Goal: Contribute content

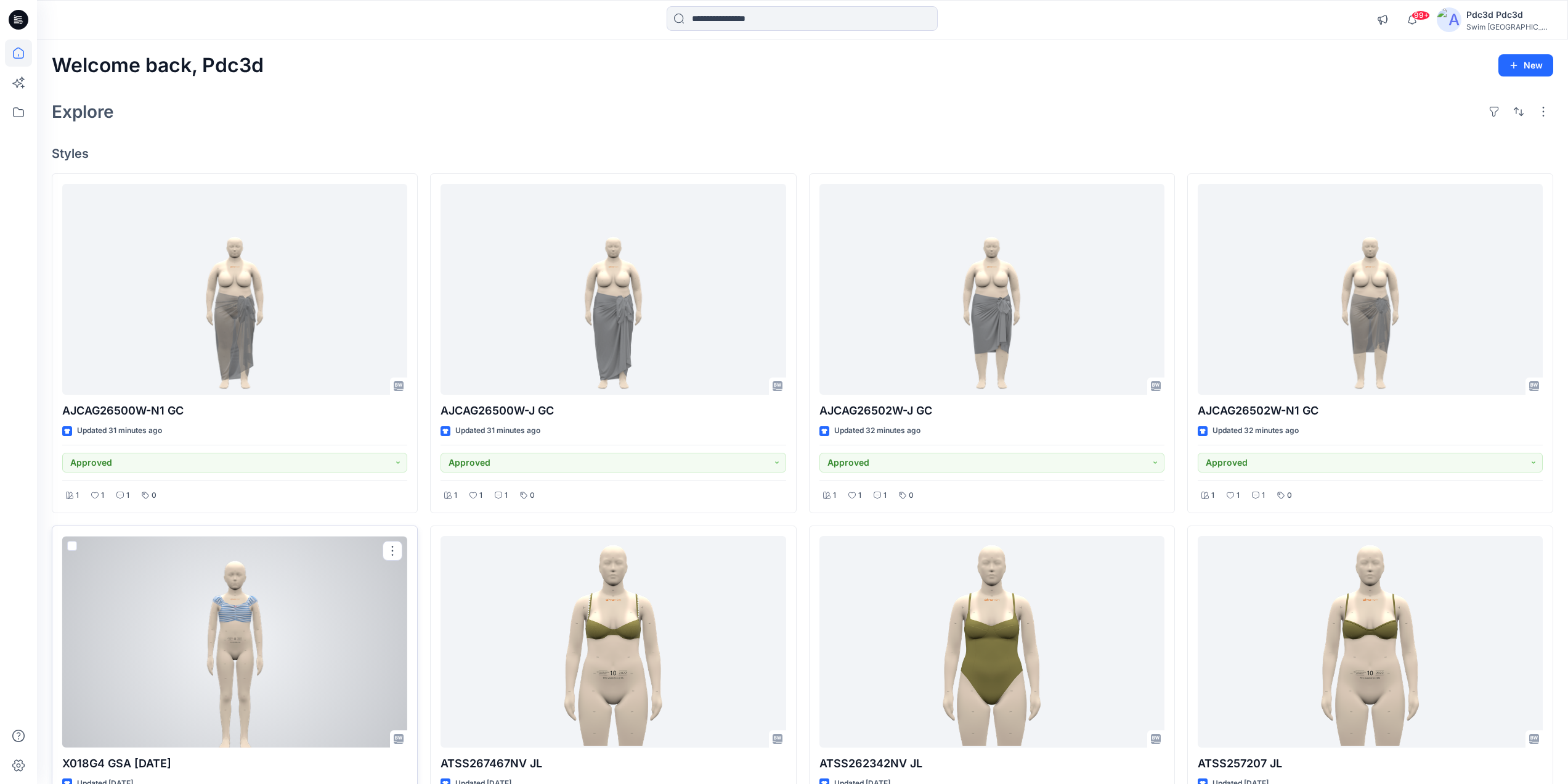
scroll to position [309, 0]
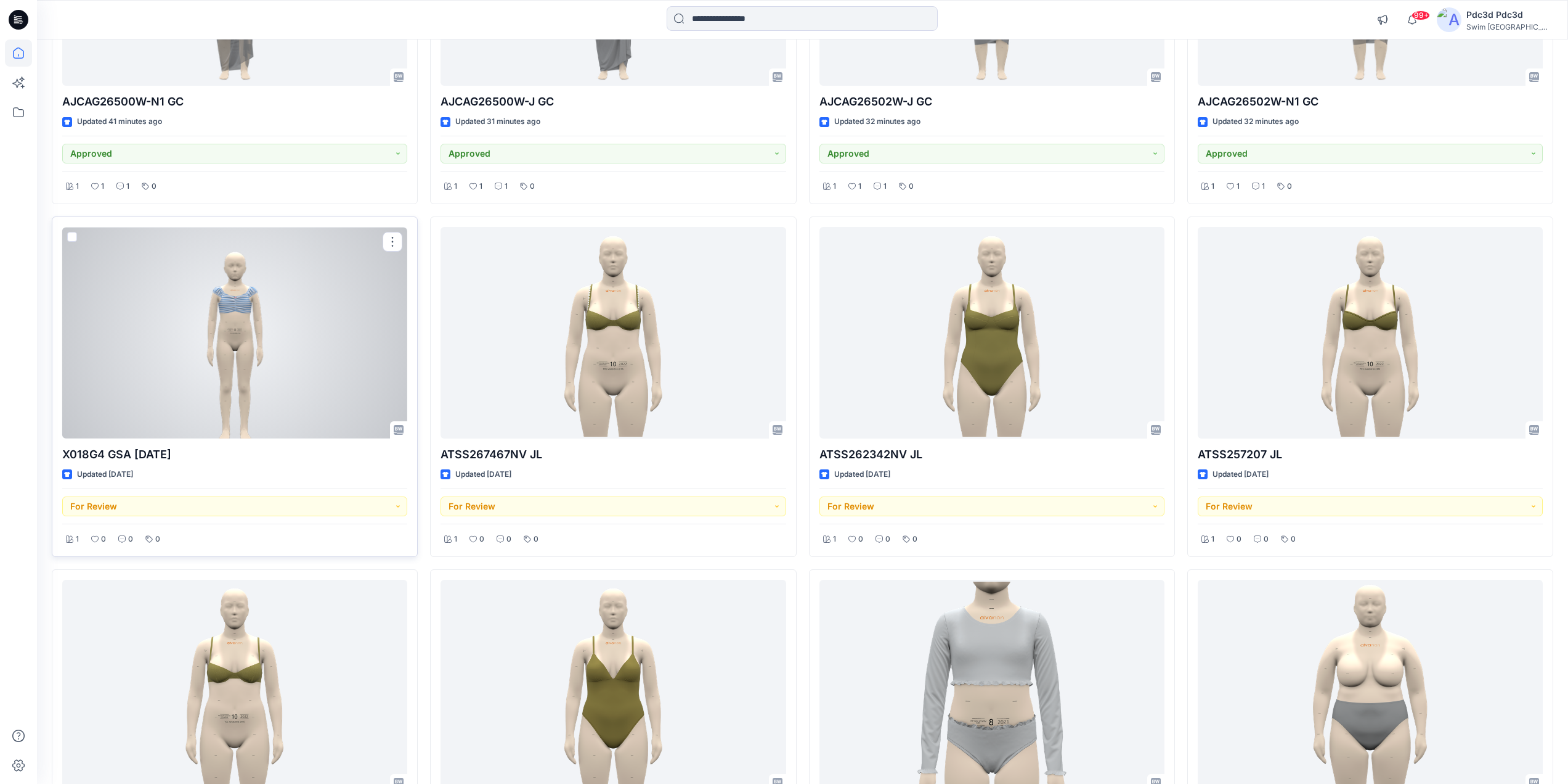
click at [236, 360] on div at bounding box center [235, 332] width 345 height 211
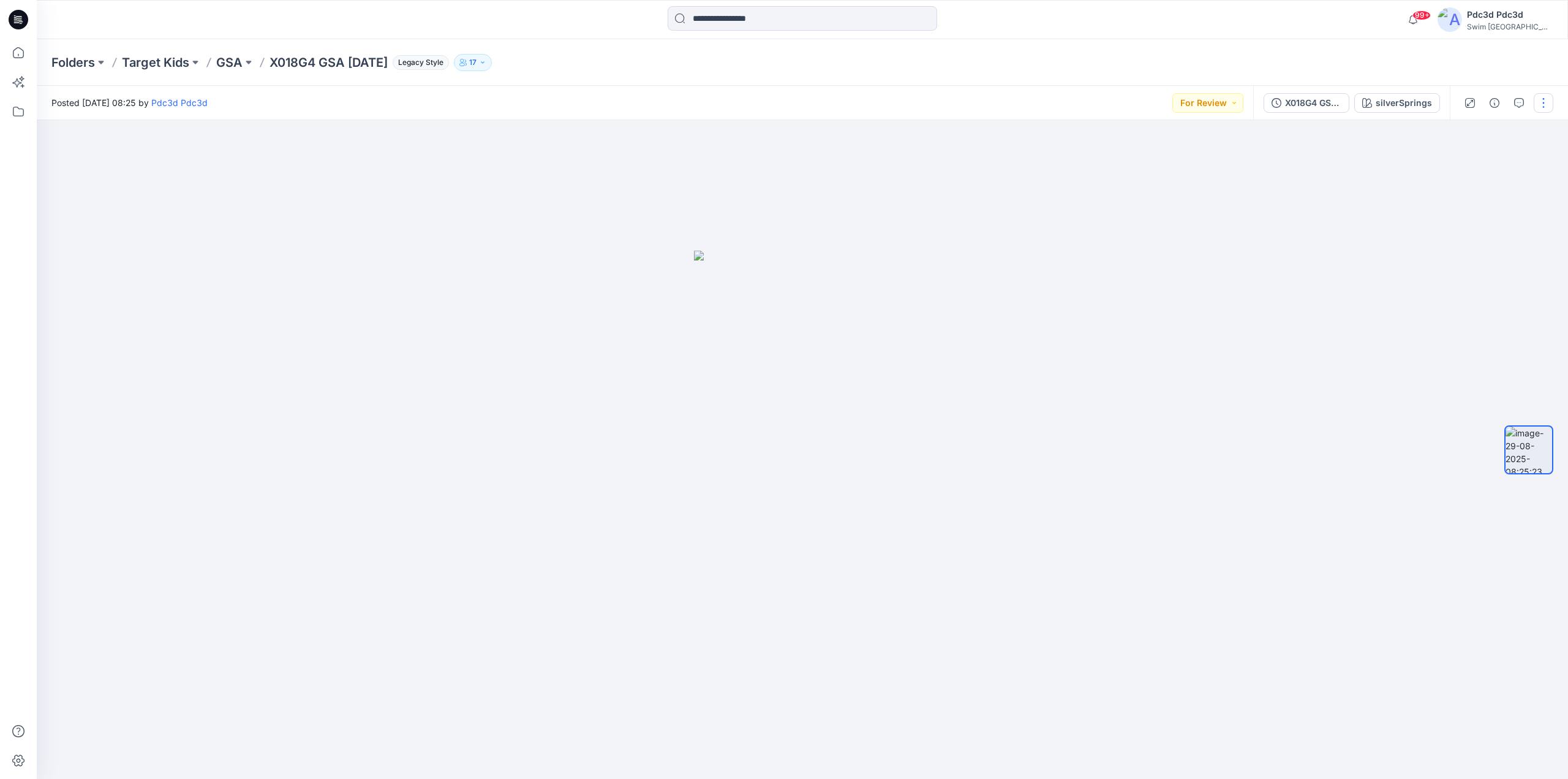
click at [1537, 96] on button "button" at bounding box center [1543, 103] width 20 height 20
click at [1463, 137] on p "Edit" at bounding box center [1464, 131] width 15 height 13
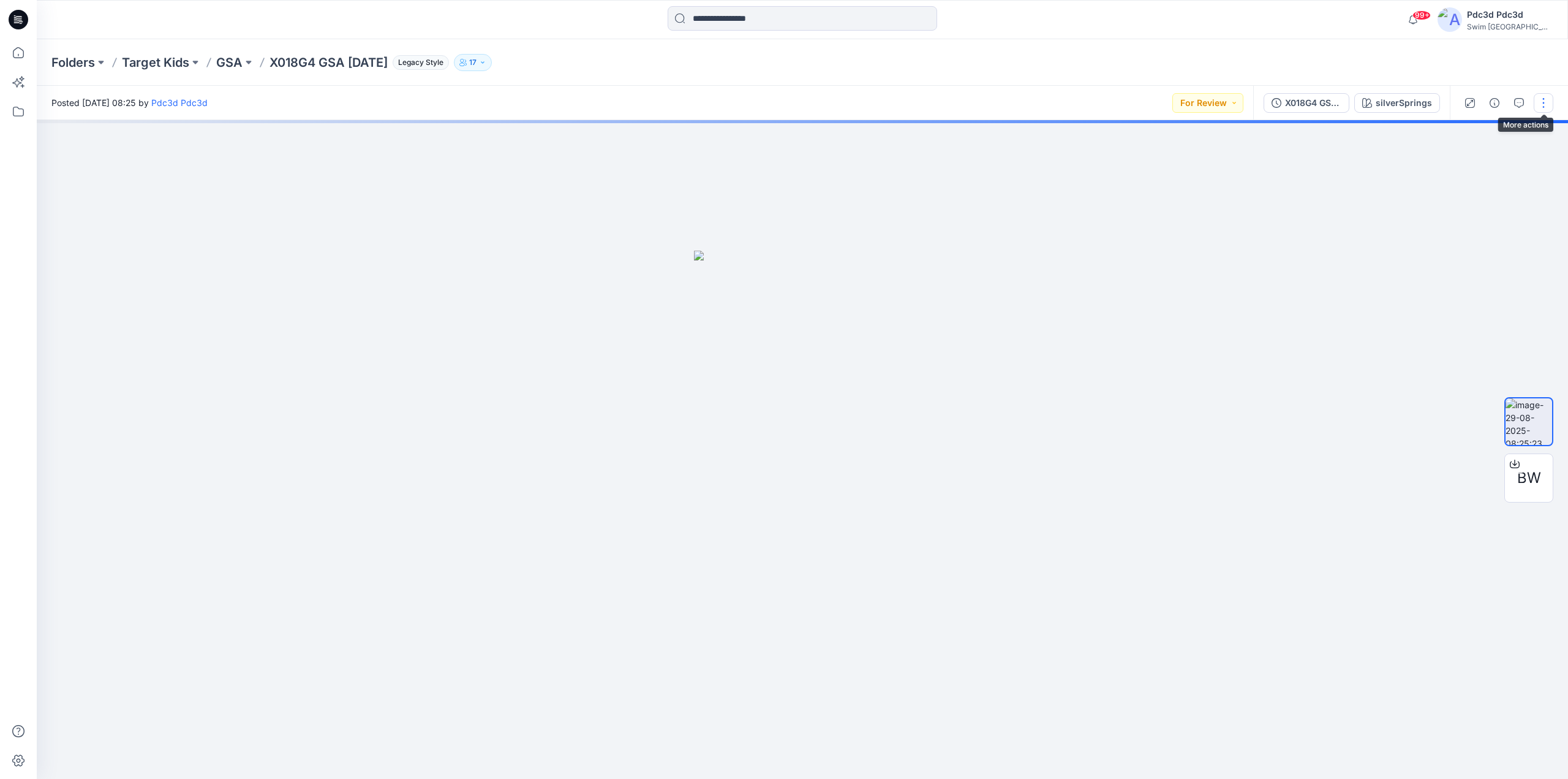
click at [1539, 104] on button "button" at bounding box center [1543, 103] width 20 height 20
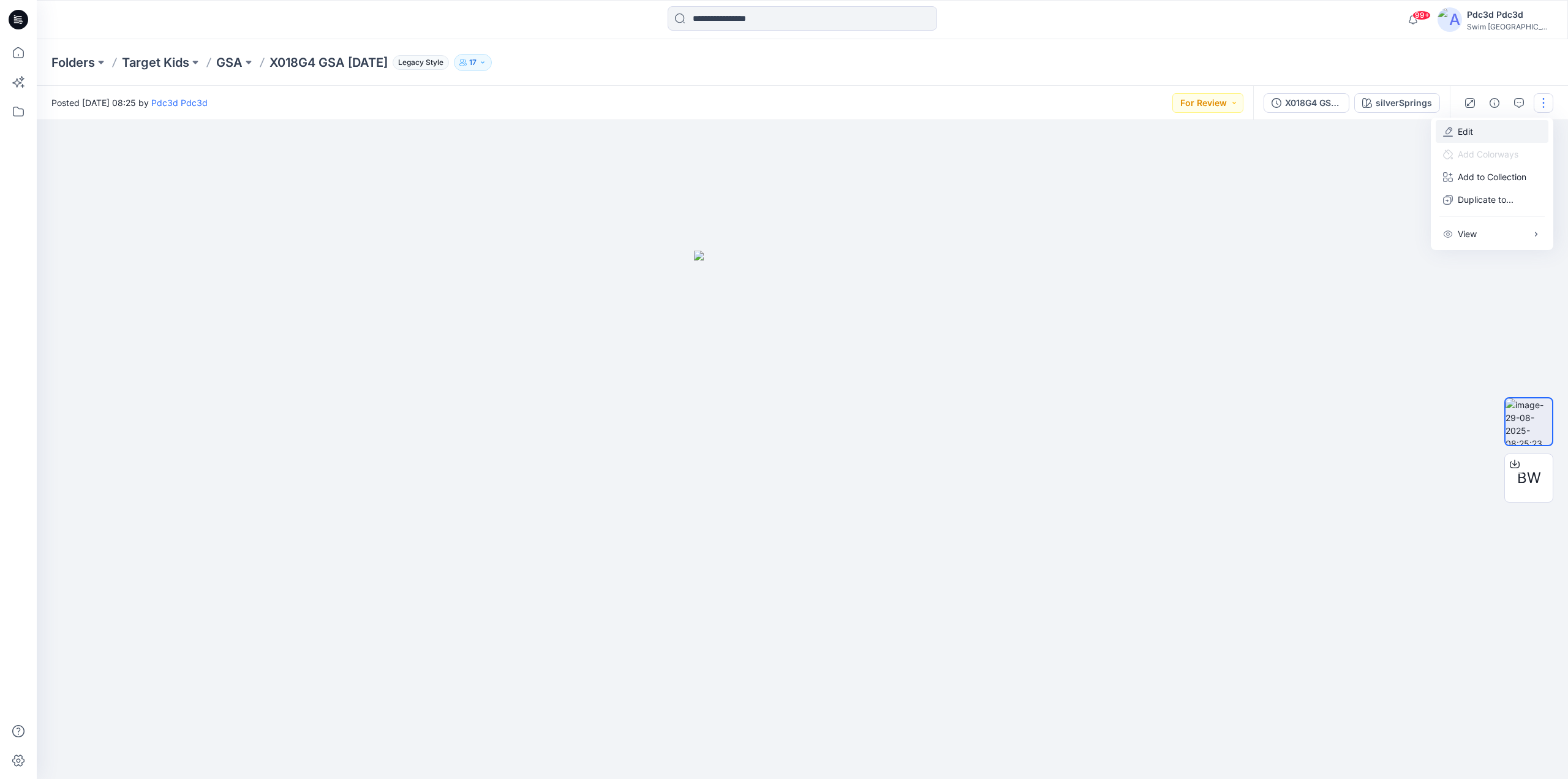
click at [1470, 136] on p "Edit" at bounding box center [1464, 131] width 15 height 13
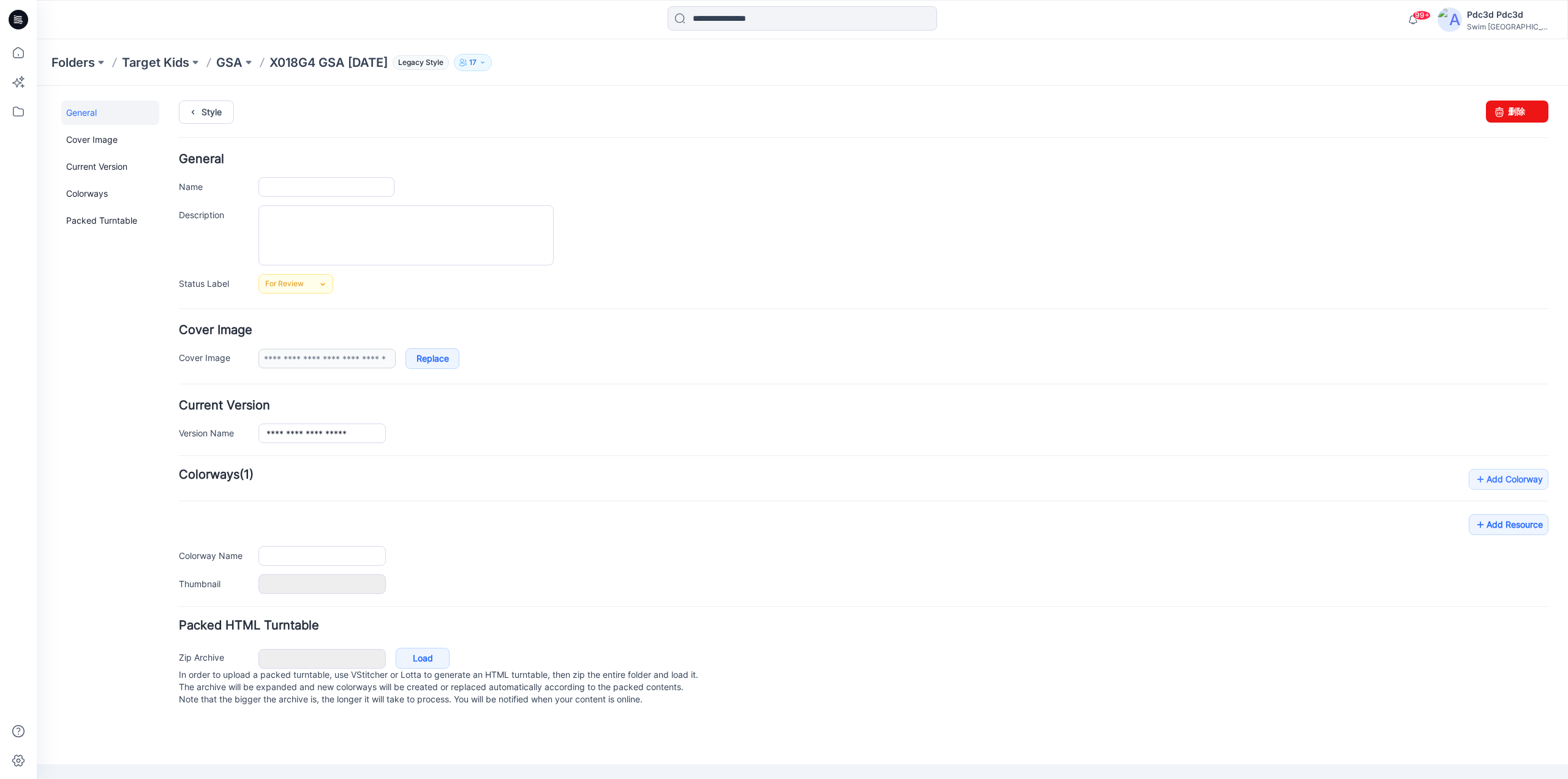
type input "**********"
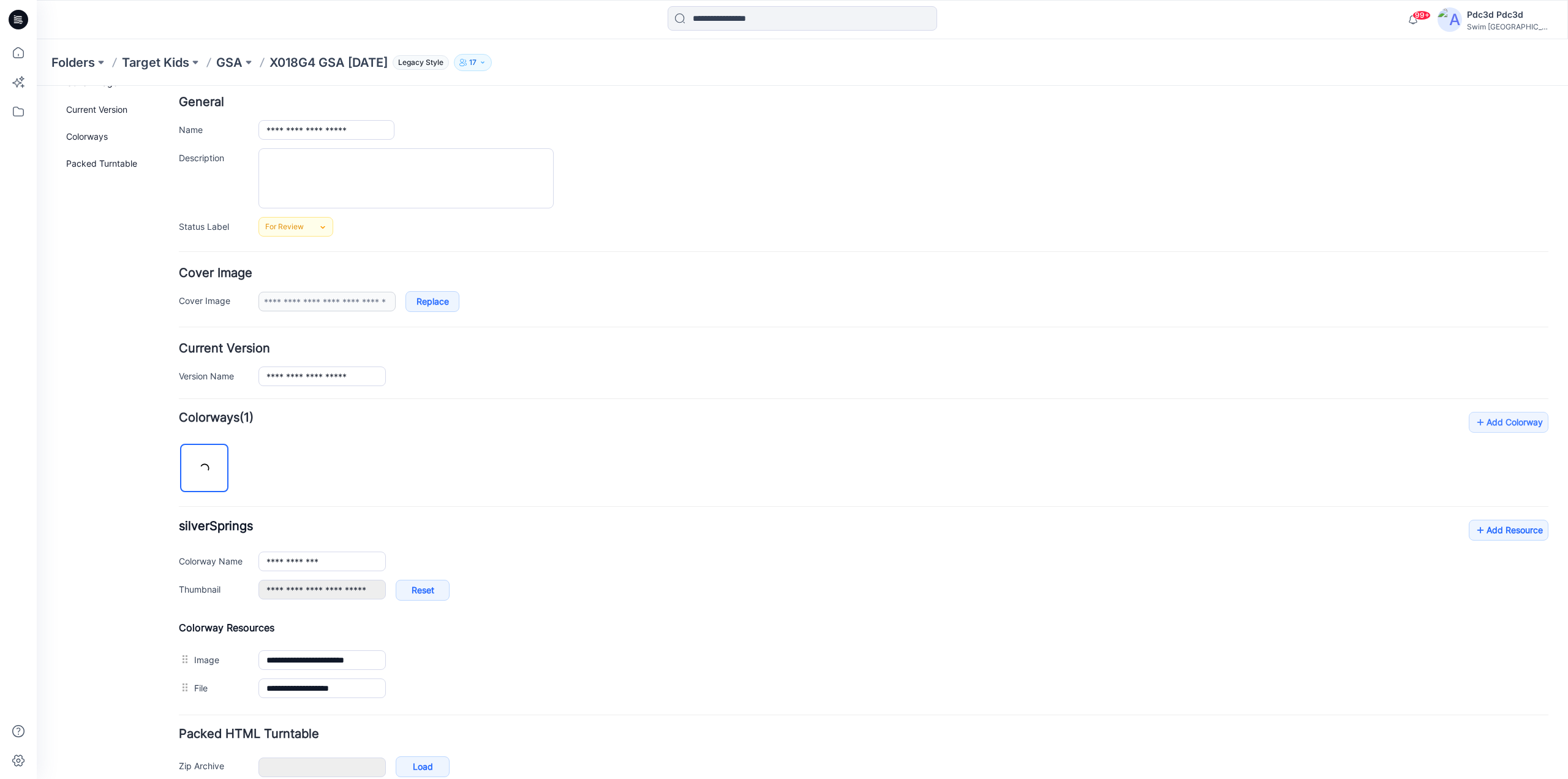
scroll to position [121, 0]
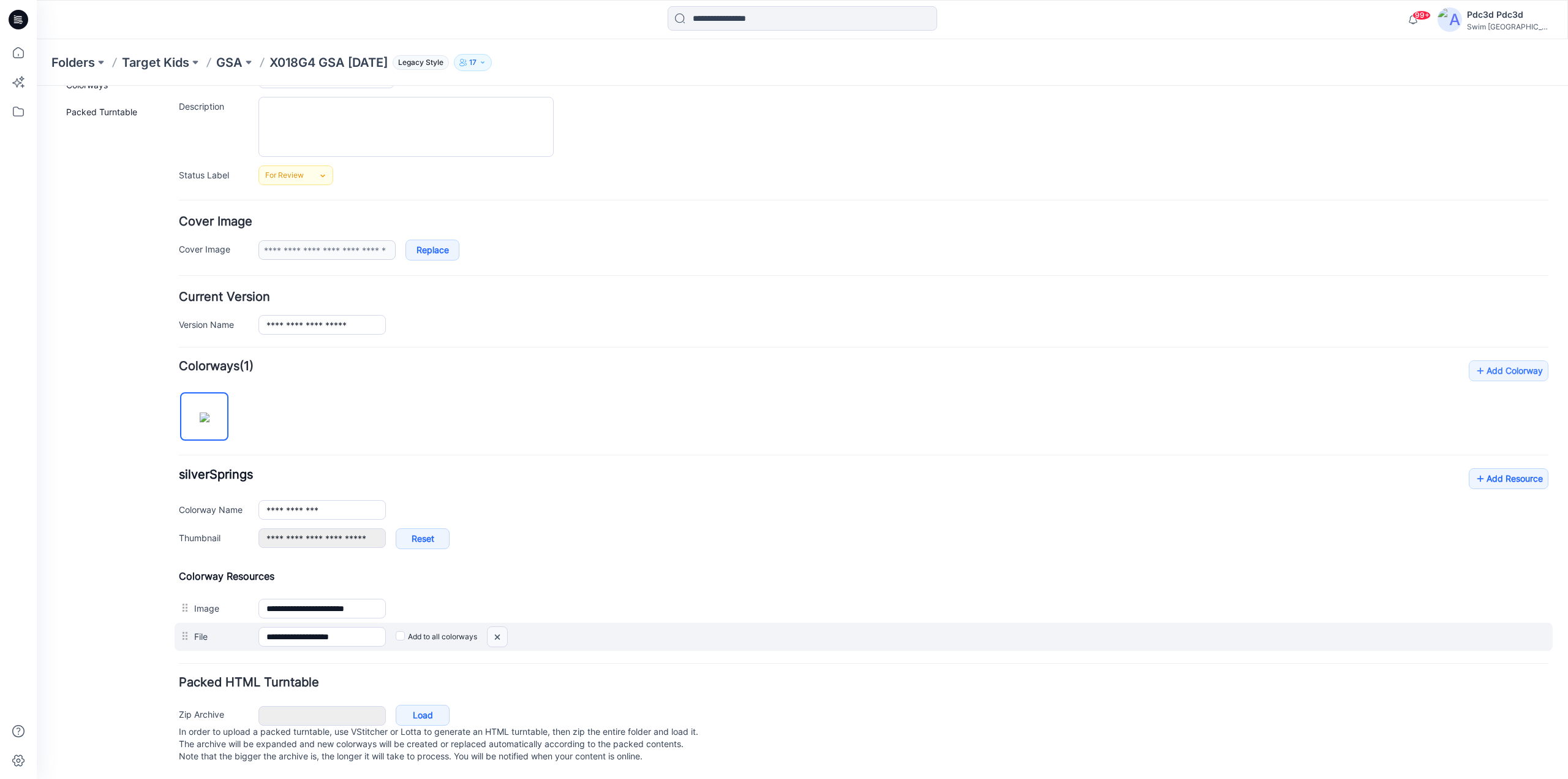
drag, startPoint x: 495, startPoint y: 624, endPoint x: 876, endPoint y: 129, distance: 624.6
click at [37, 86] on img at bounding box center [37, 86] width 0 height 0
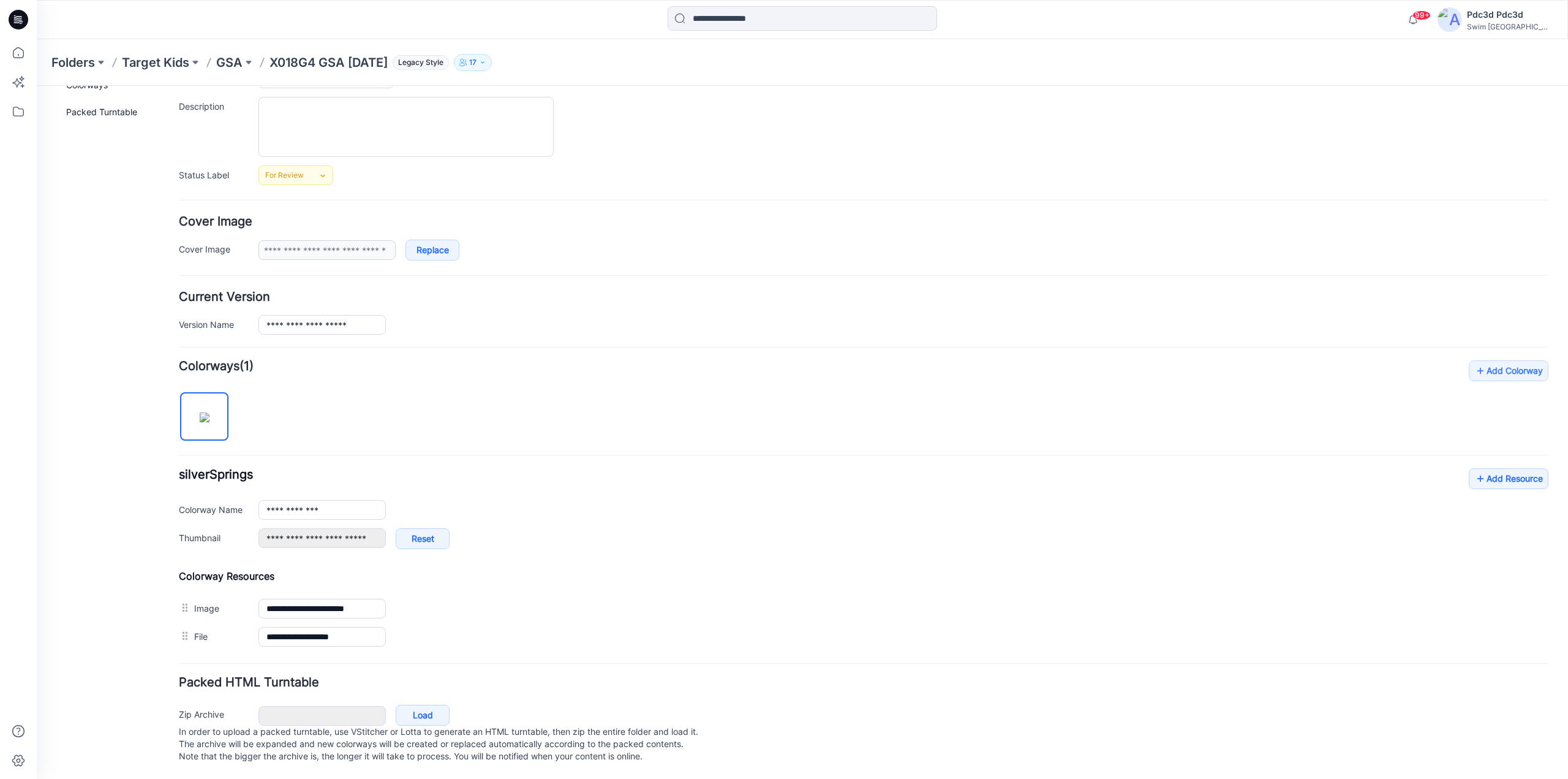
scroll to position [93, 0]
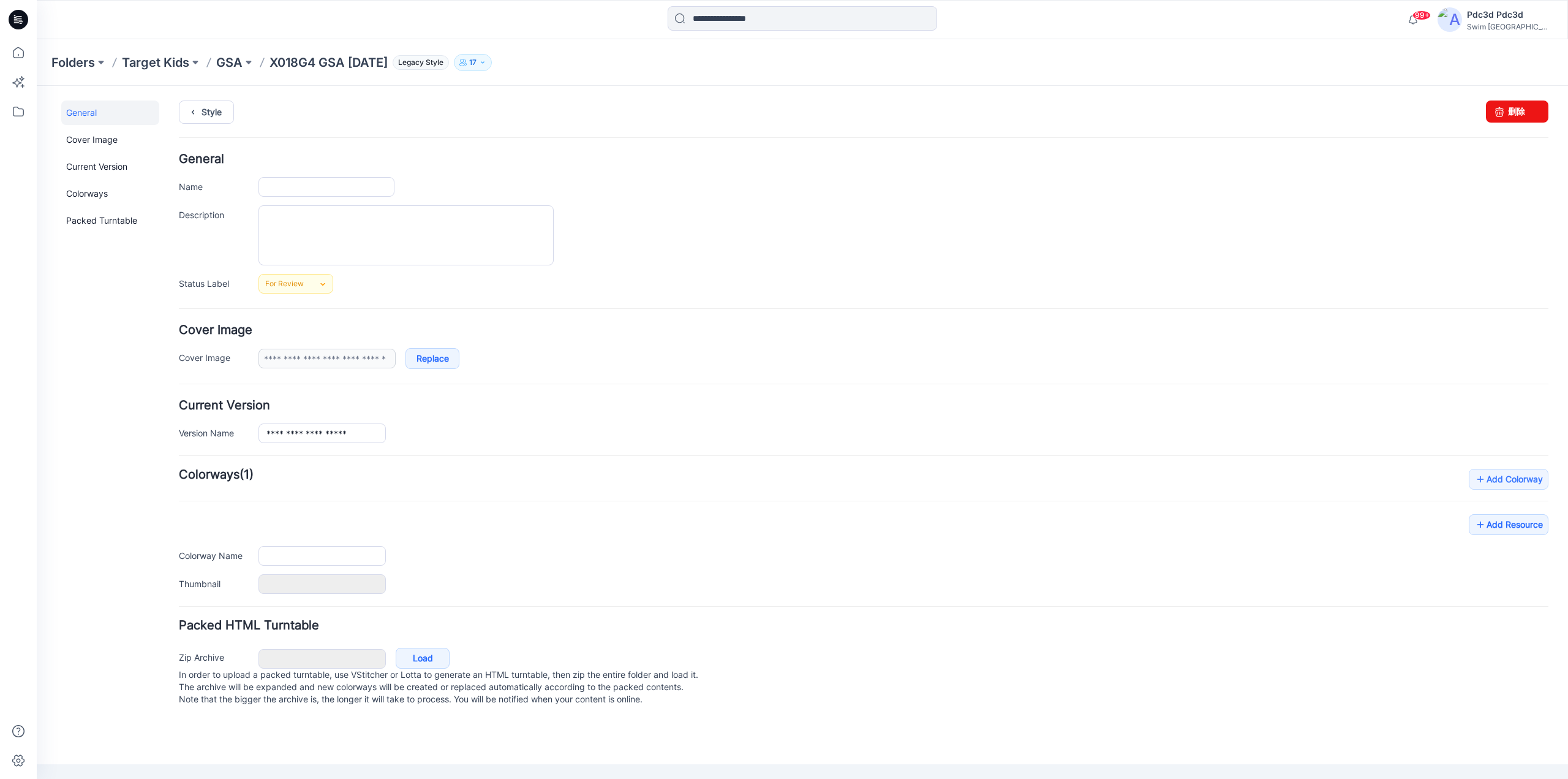
type input "**********"
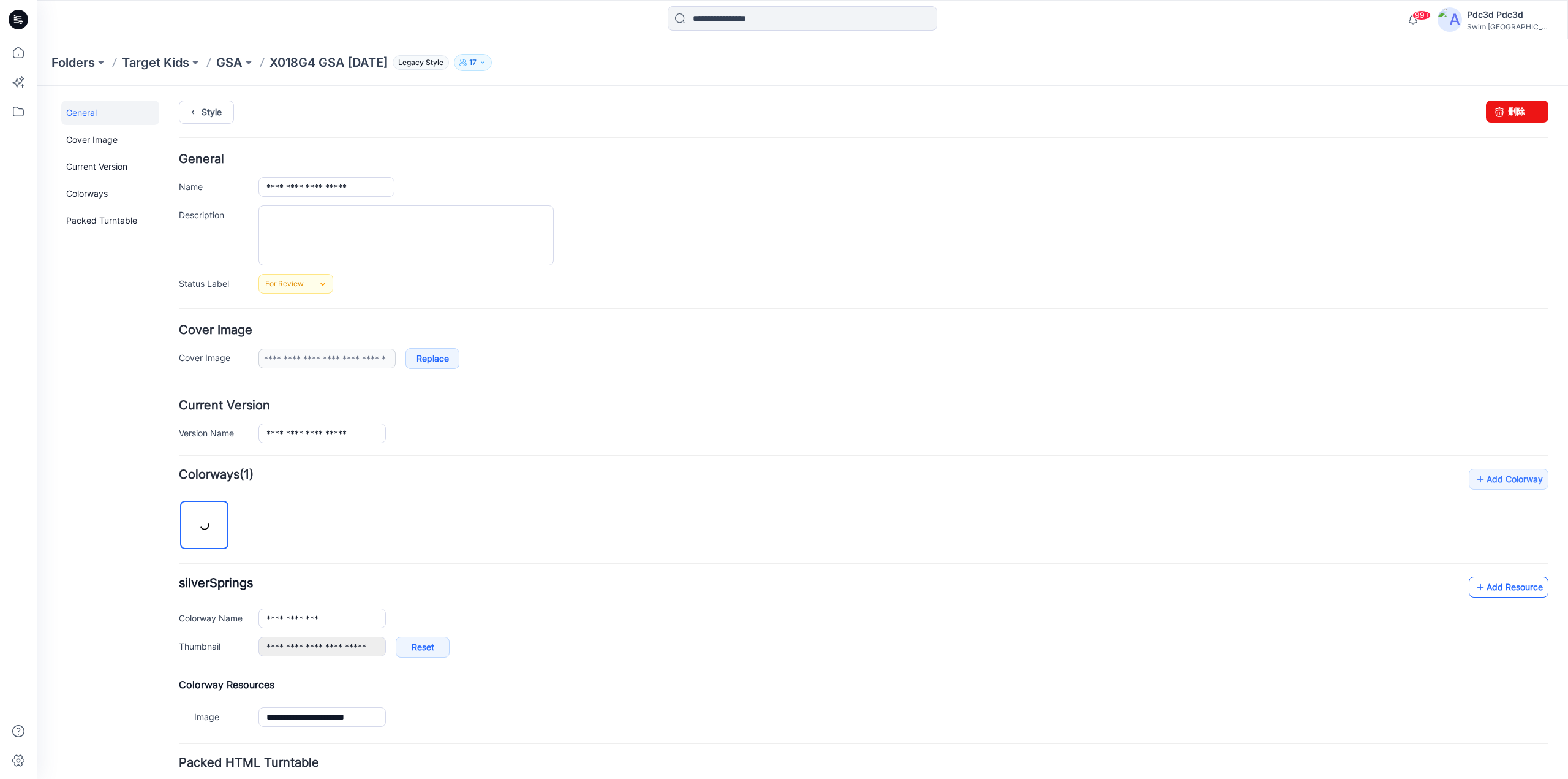
click at [1474, 588] on icon at bounding box center [1480, 587] width 13 height 20
